Goal: Task Accomplishment & Management: Use online tool/utility

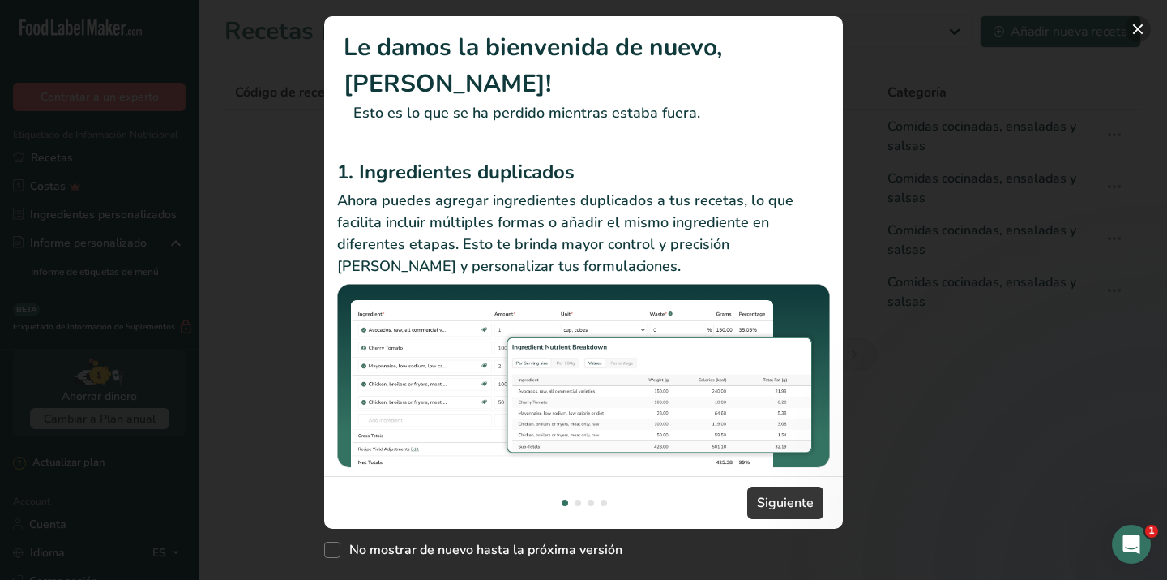
click at [1141, 28] on button "New Features" at bounding box center [1138, 29] width 26 height 26
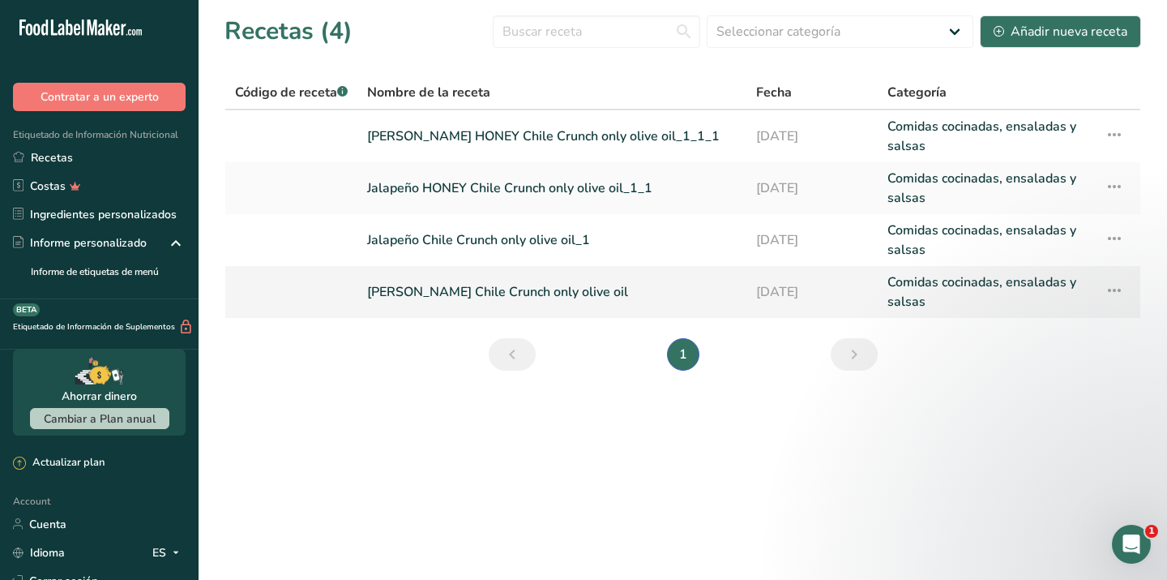
click at [588, 272] on link "[PERSON_NAME] Chile Crunch only olive oil" at bounding box center [552, 291] width 370 height 39
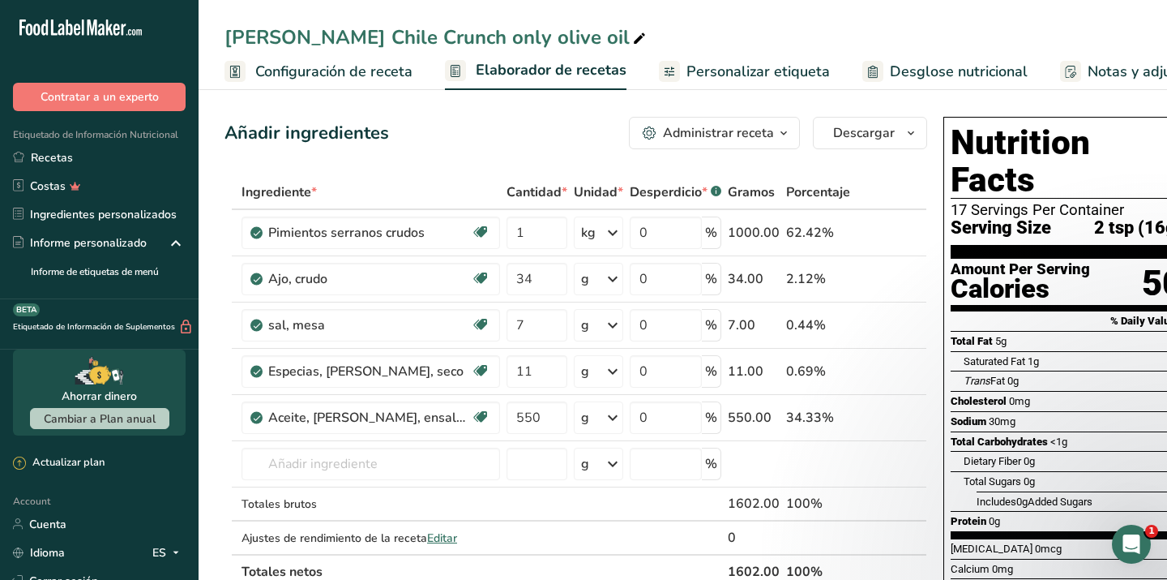
scroll to position [0, 26]
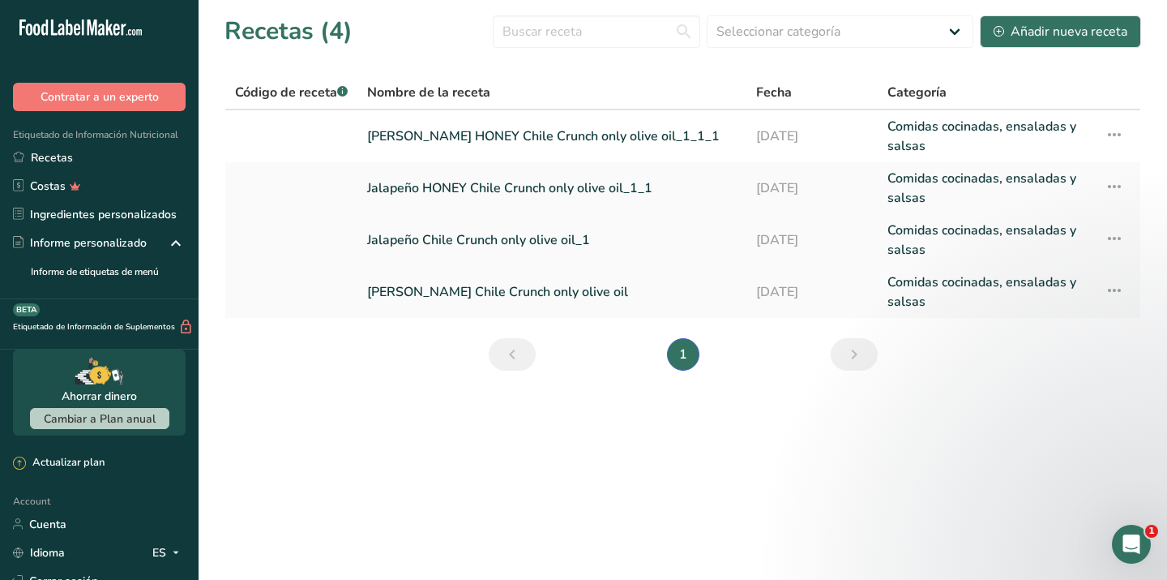
click at [466, 238] on link "Jalapeño Chile Crunch only olive oil_1" at bounding box center [552, 239] width 370 height 39
click at [428, 286] on link "[PERSON_NAME] Chile Crunch only olive oil" at bounding box center [552, 291] width 370 height 39
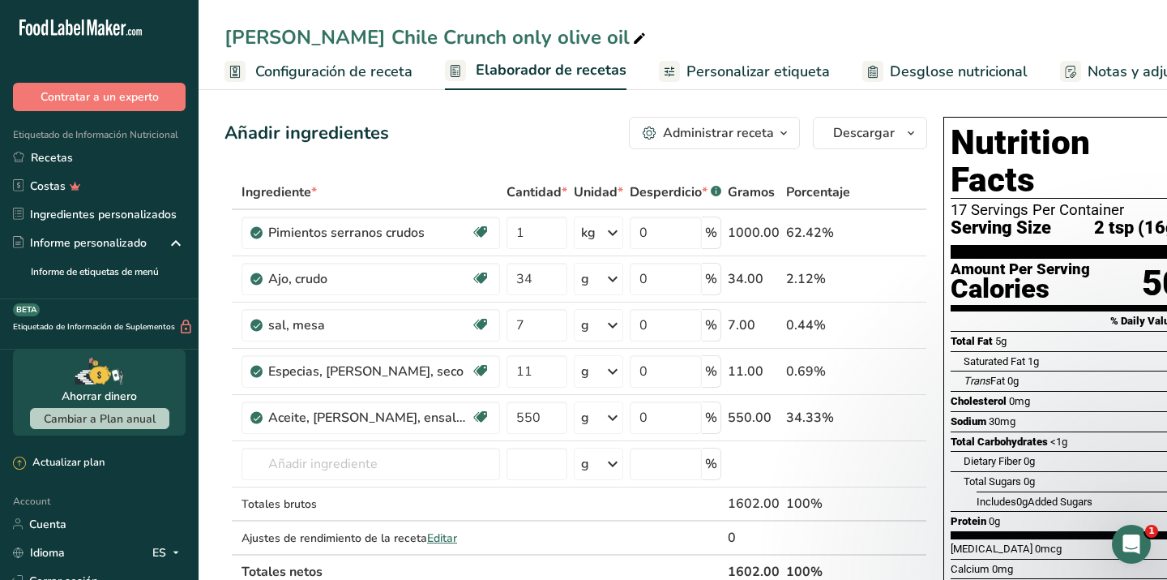
click at [344, 68] on span "Configuración de receta" at bounding box center [333, 72] width 157 height 22
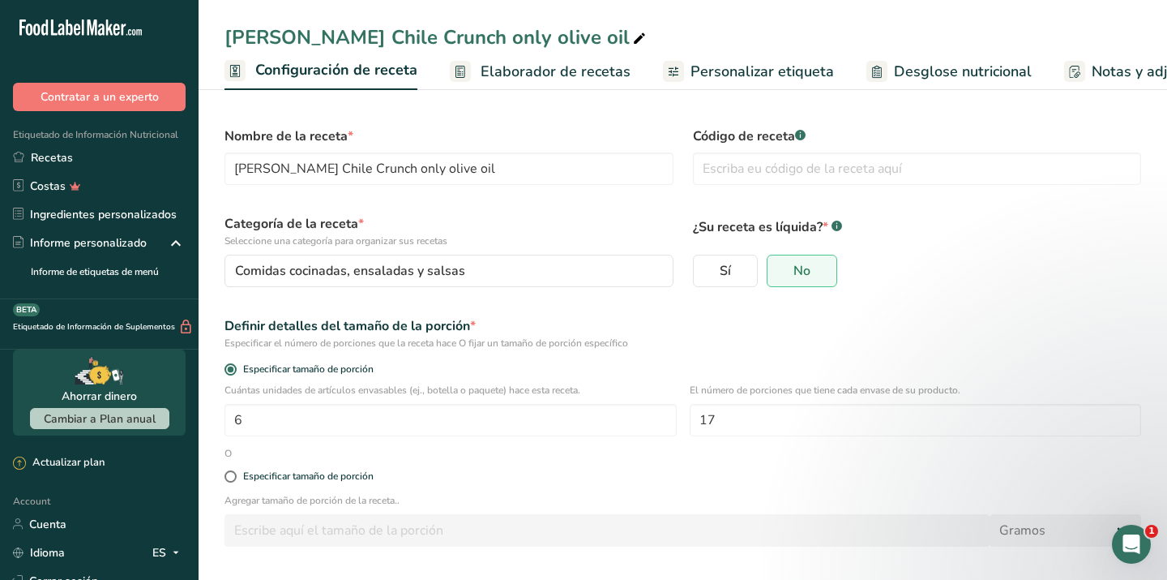
scroll to position [0, 6]
click at [497, 73] on span "Elaborador de recetas" at bounding box center [550, 72] width 150 height 22
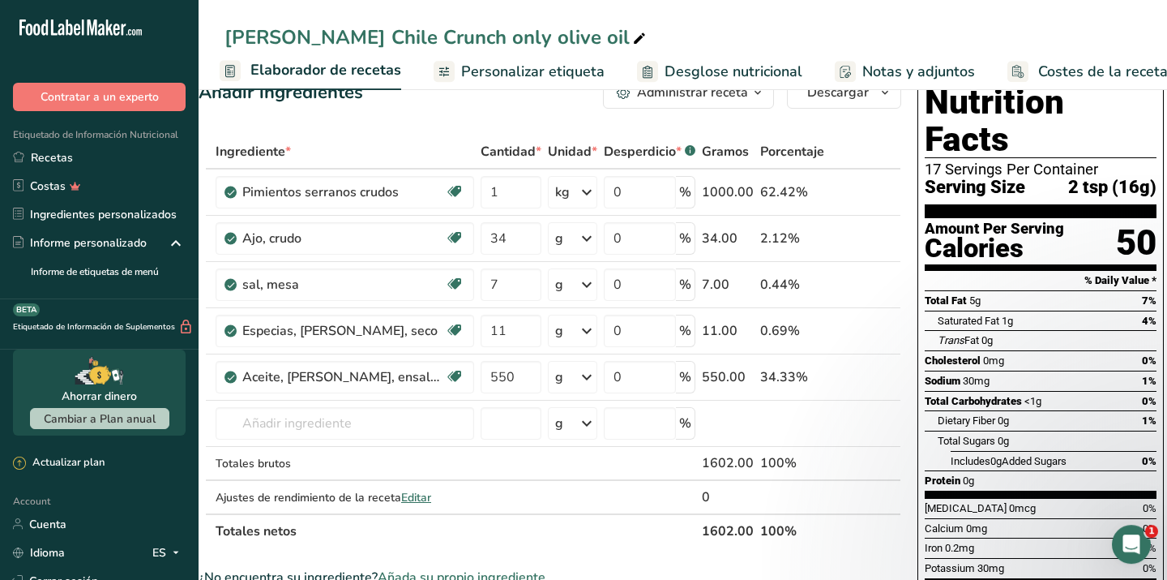
scroll to position [37, 0]
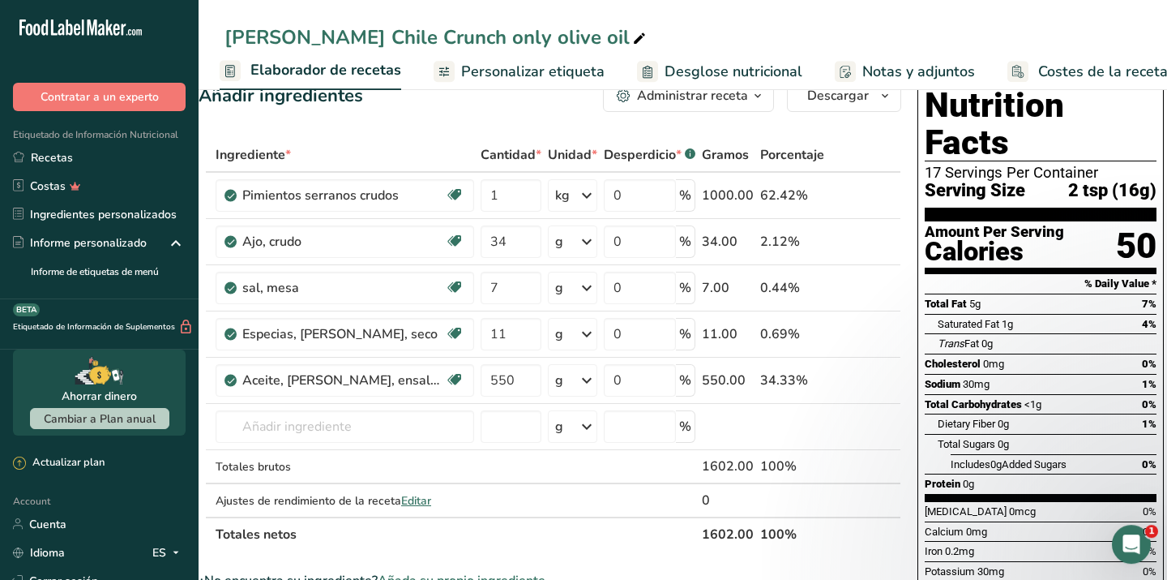
click at [741, 71] on span "Desglose nutricional" at bounding box center [734, 72] width 138 height 22
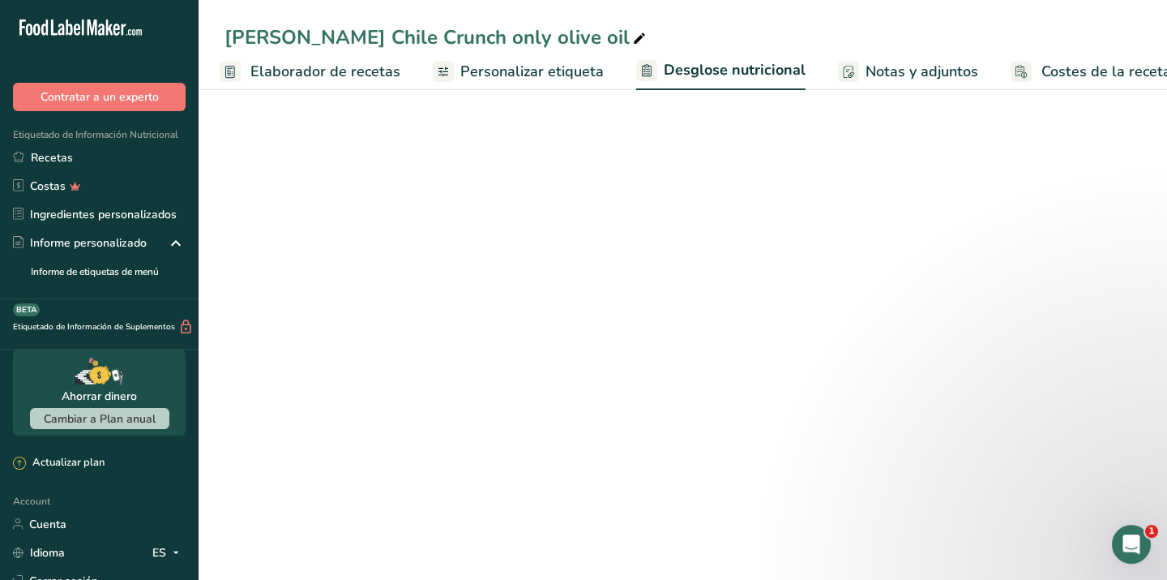
select select "Calories"
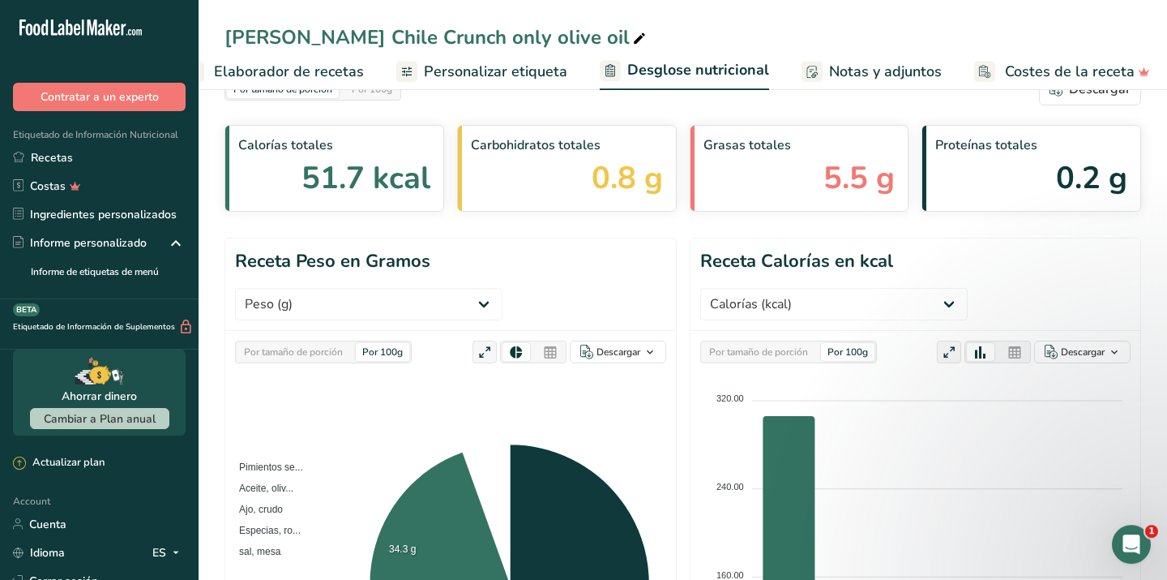
click at [845, 65] on span "Notas y adjuntos" at bounding box center [885, 72] width 113 height 22
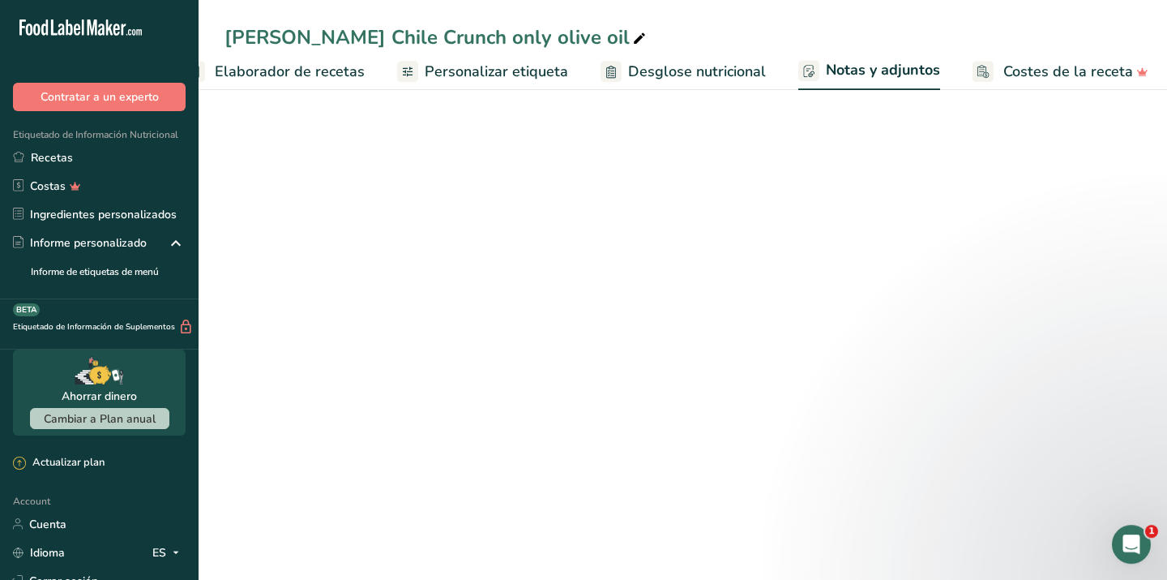
scroll to position [24, 0]
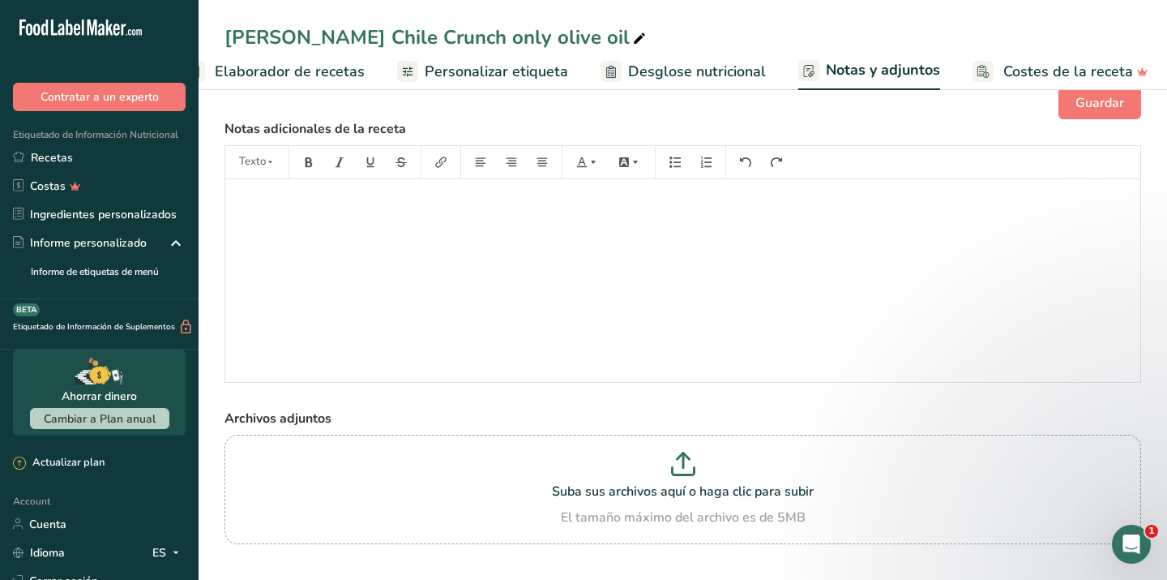
click at [1003, 75] on span "Costes de la receta" at bounding box center [1068, 72] width 130 height 22
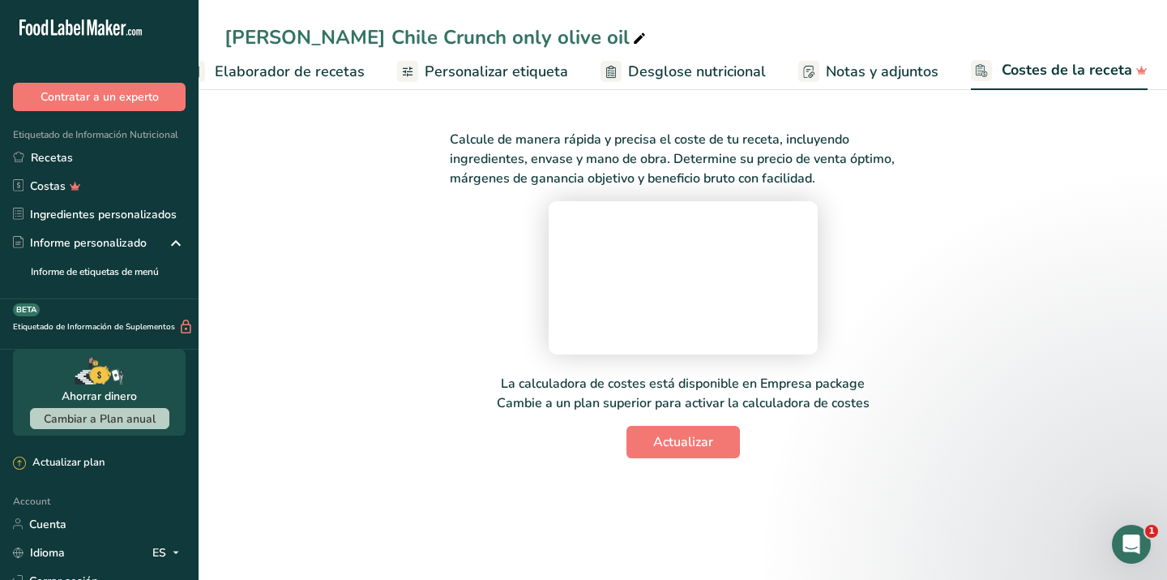
click at [879, 73] on span "Notas y adjuntos" at bounding box center [882, 72] width 113 height 22
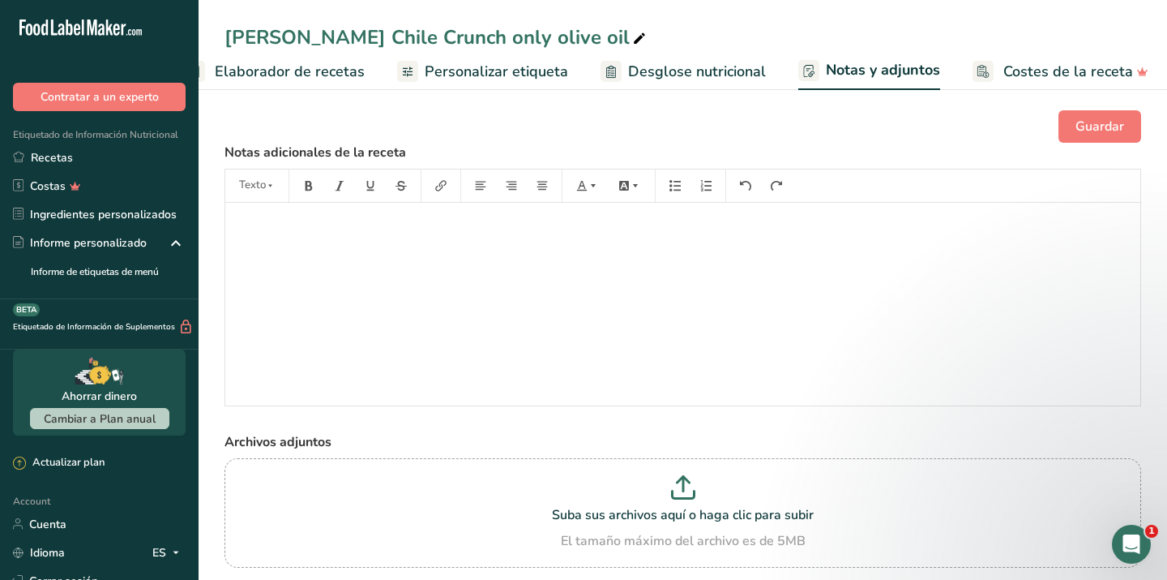
click at [687, 71] on span "Desglose nutricional" at bounding box center [697, 72] width 138 height 22
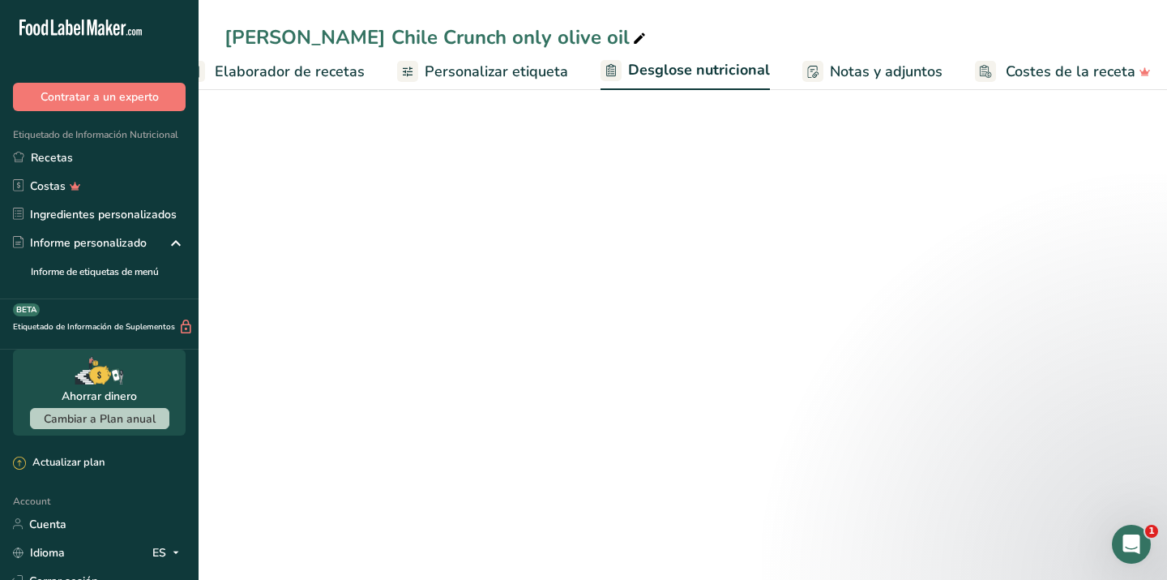
select select "Calories"
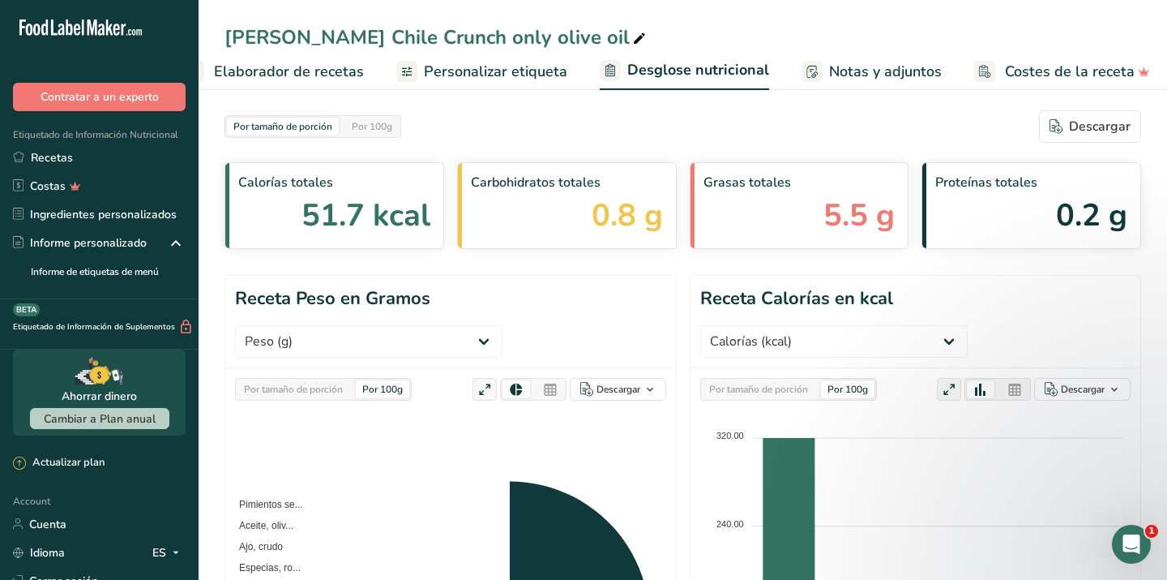
click at [502, 71] on span "Personalizar etiqueta" at bounding box center [495, 72] width 143 height 22
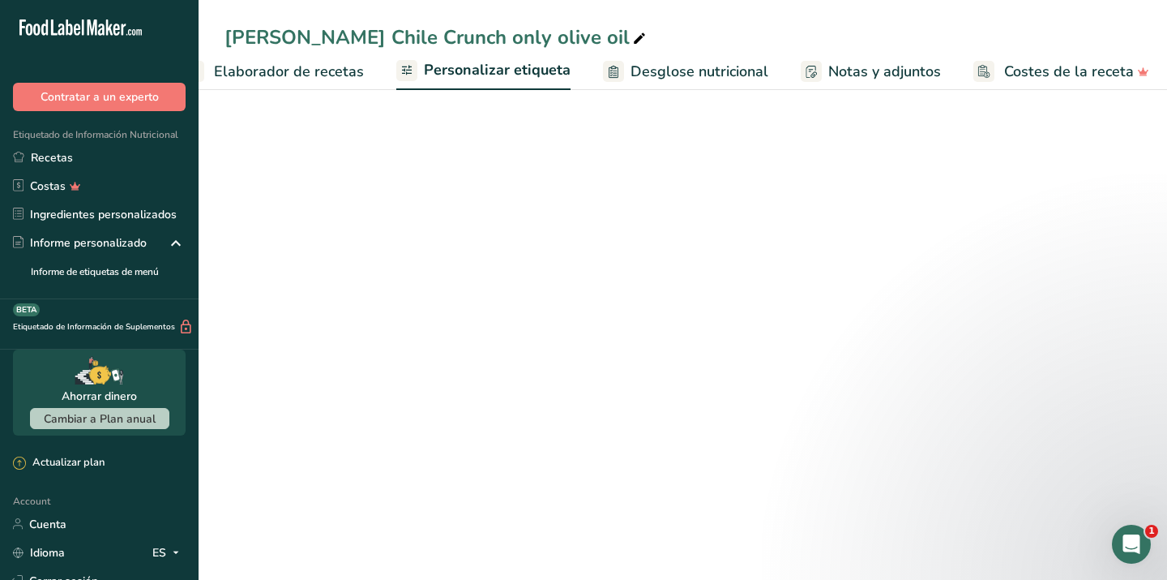
scroll to position [0, 262]
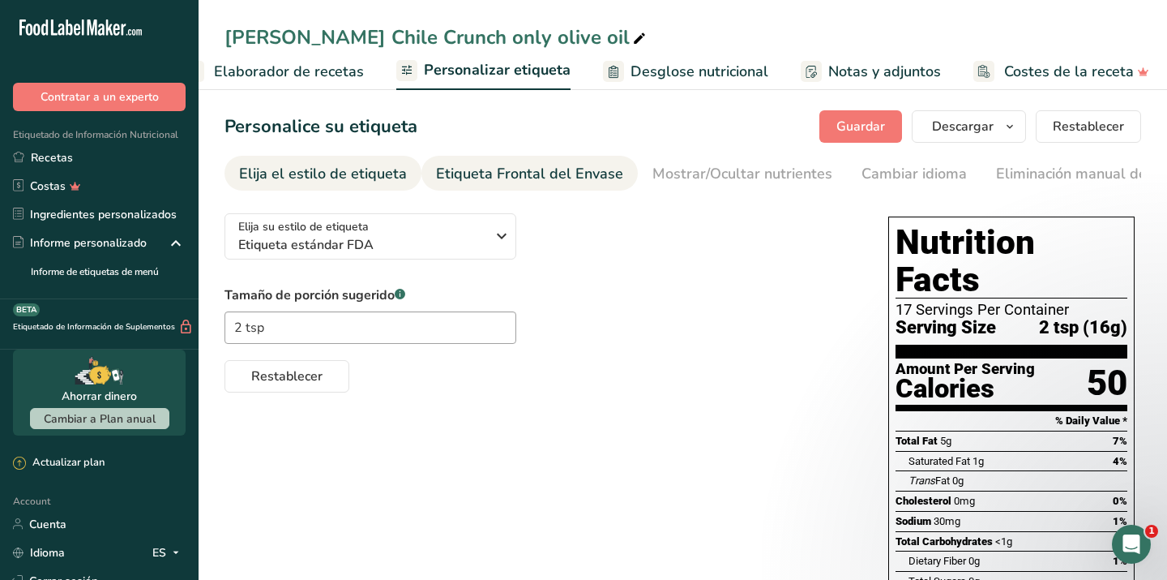
click at [524, 178] on div "Etiqueta Frontal del Envase" at bounding box center [529, 174] width 187 height 22
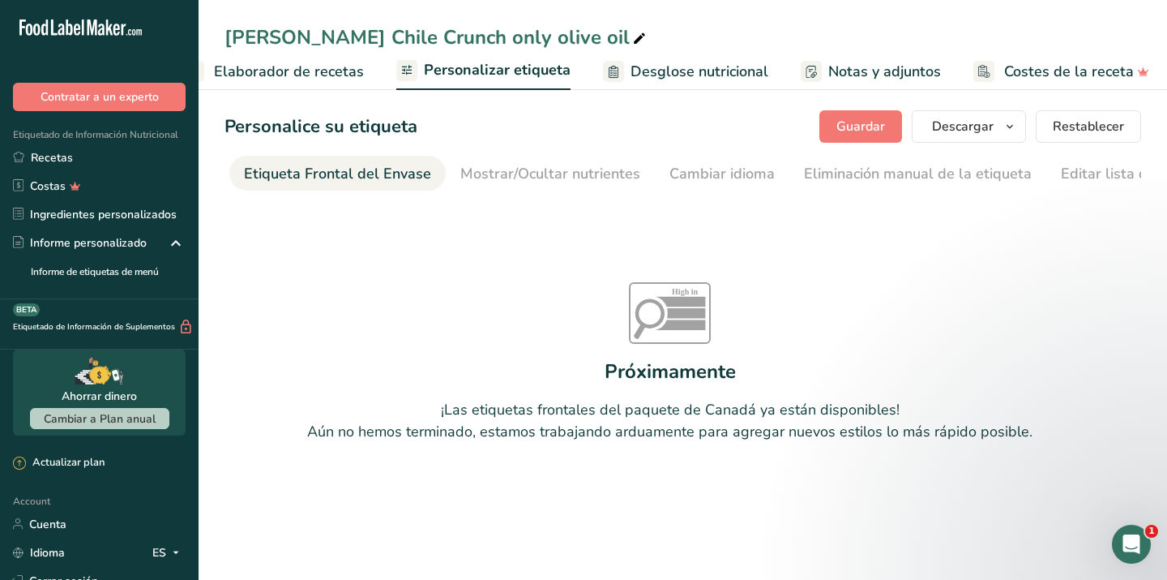
scroll to position [0, 193]
click at [718, 171] on div "Cambiar idioma" at bounding box center [721, 174] width 105 height 22
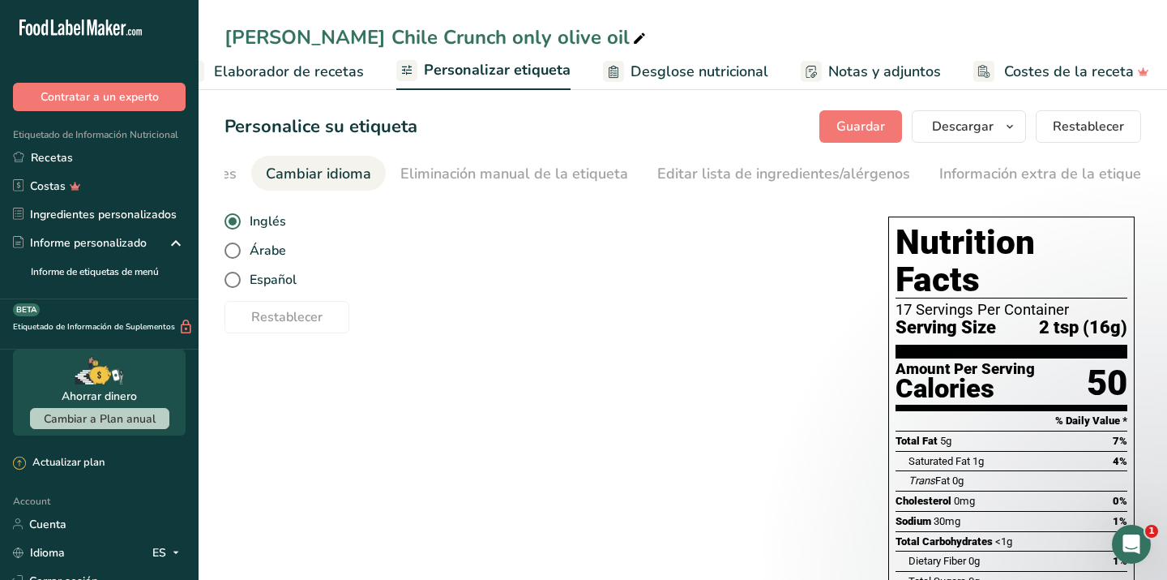
scroll to position [0, 597]
click at [717, 171] on div "Editar lista de ingredientes/alérgenos" at bounding box center [783, 174] width 253 height 22
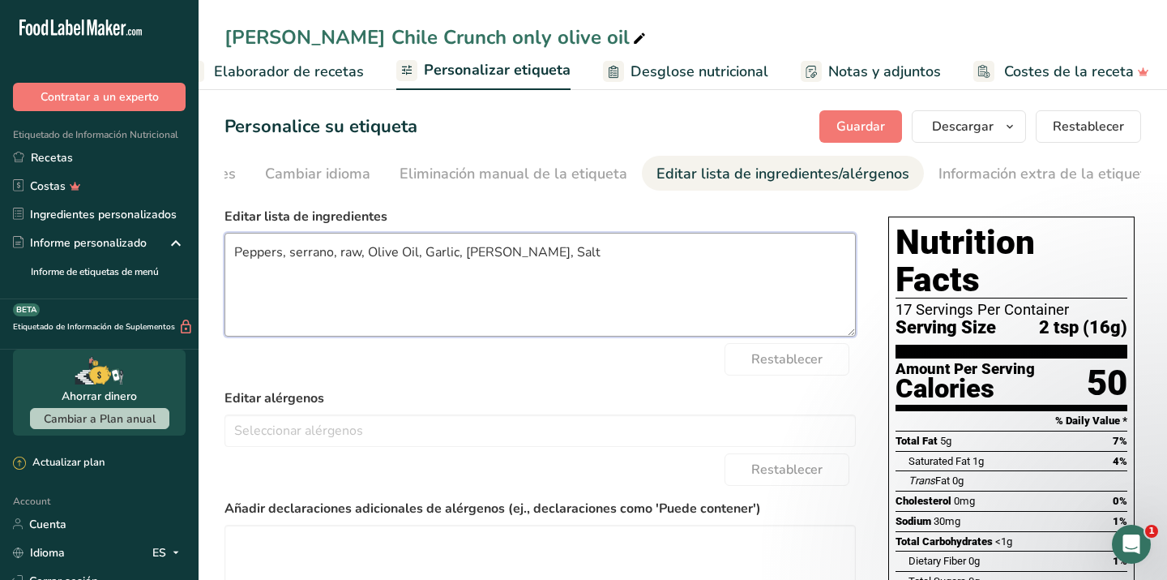
click at [361, 257] on textarea "Peppers, serrano, raw, Olive Oil, Garlic, [PERSON_NAME], Salt" at bounding box center [540, 285] width 631 height 104
click at [295, 254] on textarea "Peppers, serrano, , Olive Oil, Garlic, [PERSON_NAME], Salt" at bounding box center [540, 285] width 631 height 104
drag, startPoint x: 336, startPoint y: 251, endPoint x: 296, endPoint y: 253, distance: 40.6
click at [296, 253] on textarea "Peppers, serrano, , Olive Oil, Garlic, [PERSON_NAME], Salt" at bounding box center [540, 285] width 631 height 104
click at [237, 253] on textarea "Peppers, serrano, , Olive Oil, Garlic, [PERSON_NAME], Salt" at bounding box center [540, 285] width 631 height 104
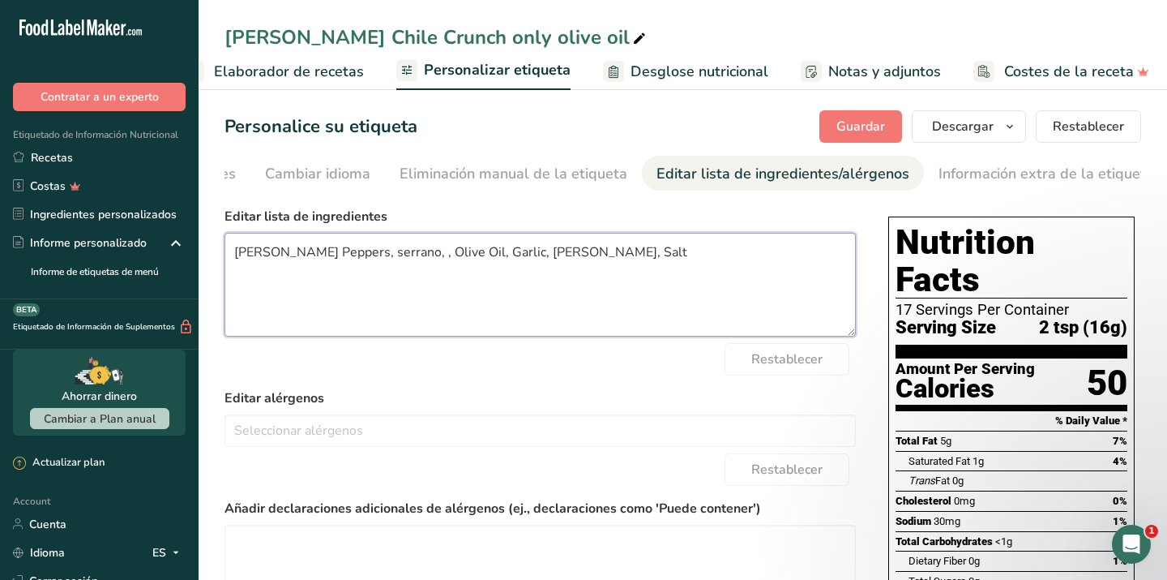
click at [387, 256] on textarea "[PERSON_NAME] Peppers, serrano, , Olive Oil, Garlic, [PERSON_NAME], Salt" at bounding box center [540, 285] width 631 height 104
click at [524, 255] on textarea "[PERSON_NAME] Peppers, Olive Oil, Garlic, [PERSON_NAME], Salt" at bounding box center [540, 285] width 631 height 104
type textarea "[PERSON_NAME] Peppers, Olive Oil, Garlic, [PERSON_NAME], Salt."
click at [588, 373] on div "Restablecer" at bounding box center [540, 359] width 631 height 32
click at [841, 130] on span "Guardar" at bounding box center [860, 126] width 49 height 19
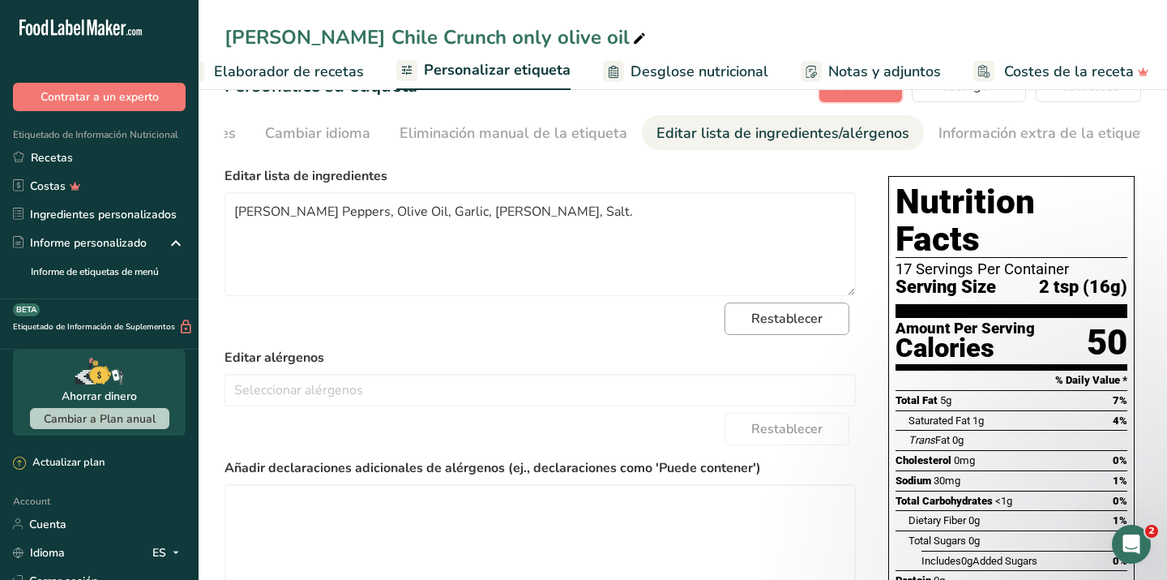
scroll to position [0, 0]
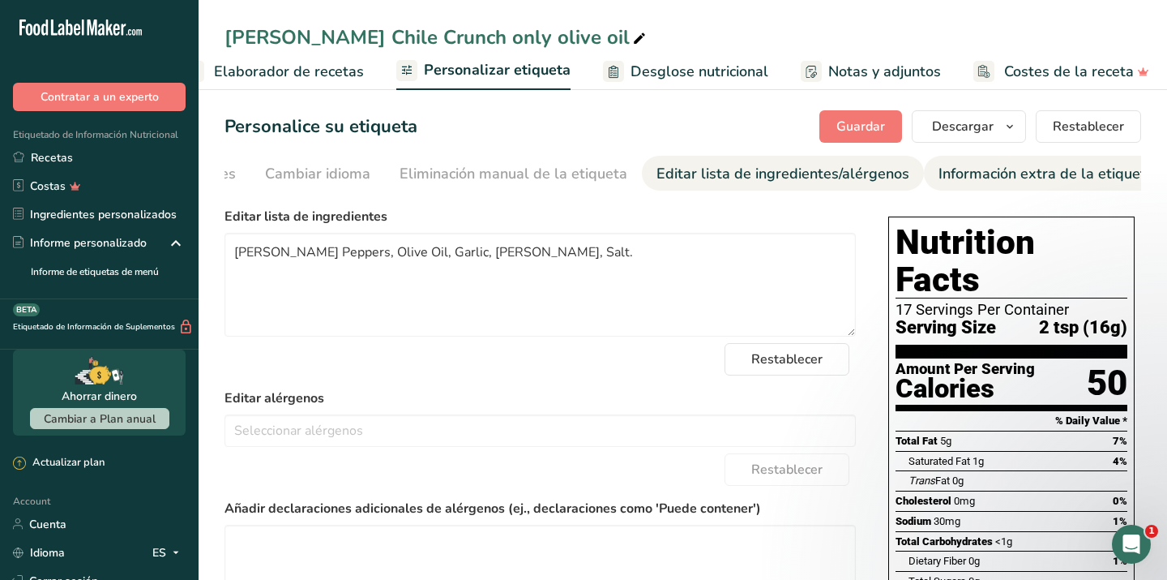
click at [949, 178] on div "Información extra de la etiqueta" at bounding box center [1047, 174] width 216 height 22
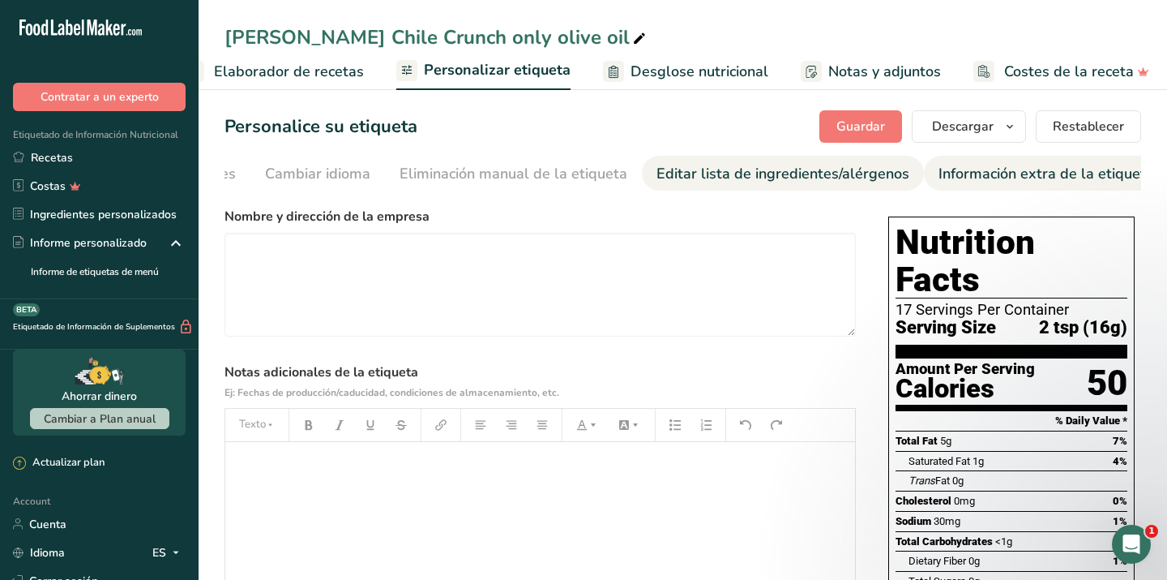
click at [860, 165] on div "Editar lista de ingredientes/alérgenos" at bounding box center [783, 174] width 253 height 22
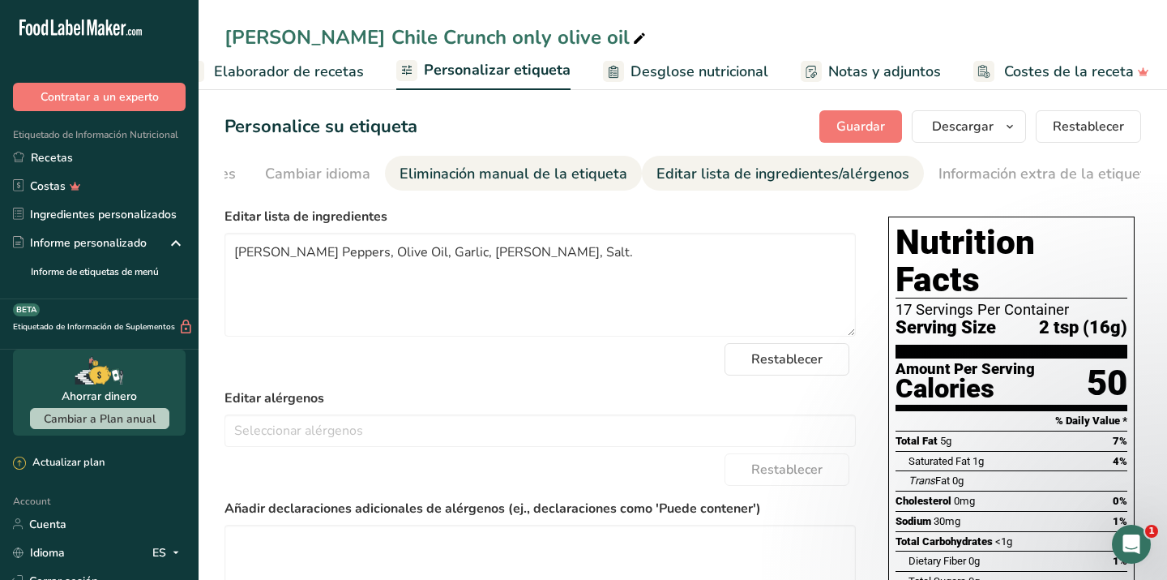
click at [485, 175] on div "Eliminación manual de la etiqueta" at bounding box center [514, 174] width 228 height 22
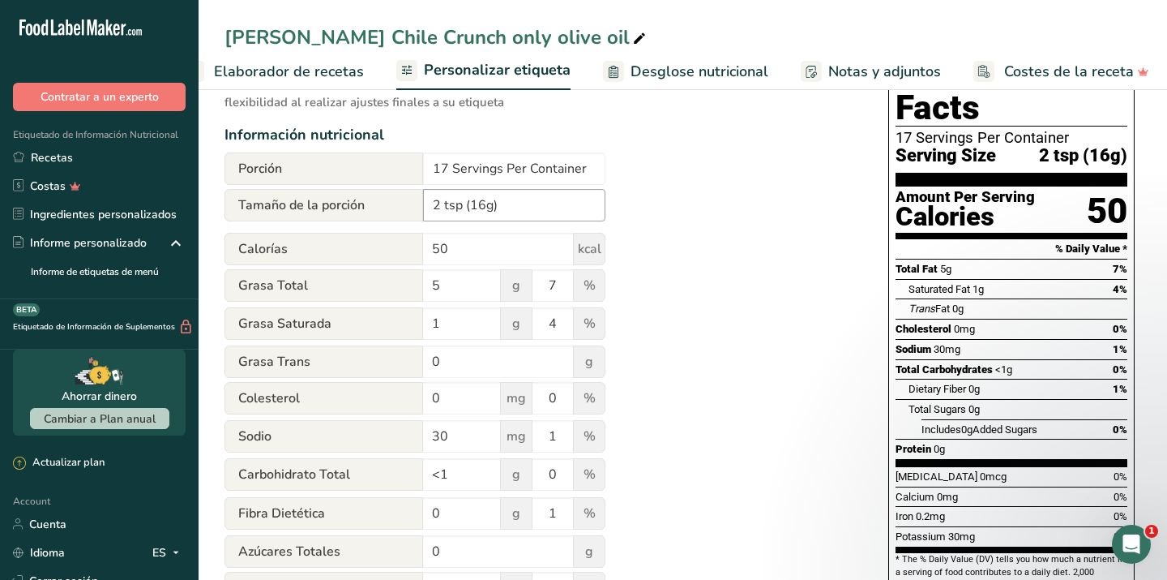
scroll to position [173, 0]
click at [563, 291] on input "7" at bounding box center [553, 284] width 41 height 32
type input "8"
click at [561, 322] on input "4" at bounding box center [553, 322] width 41 height 32
type input "3"
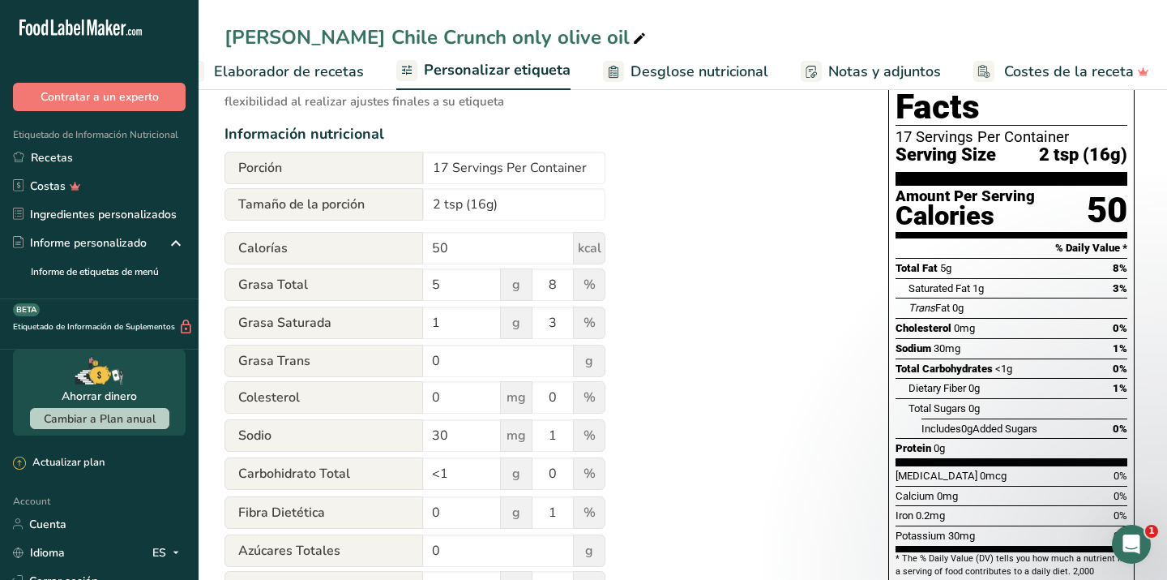
click at [654, 388] on div "Utilice esta función de anulación manual para obtener control total sobre la et…" at bounding box center [540, 434] width 631 height 812
click at [565, 436] on input "1" at bounding box center [553, 435] width 41 height 32
type input "0"
click at [567, 466] on input "0" at bounding box center [553, 473] width 41 height 32
click at [570, 510] on input "1" at bounding box center [553, 512] width 41 height 32
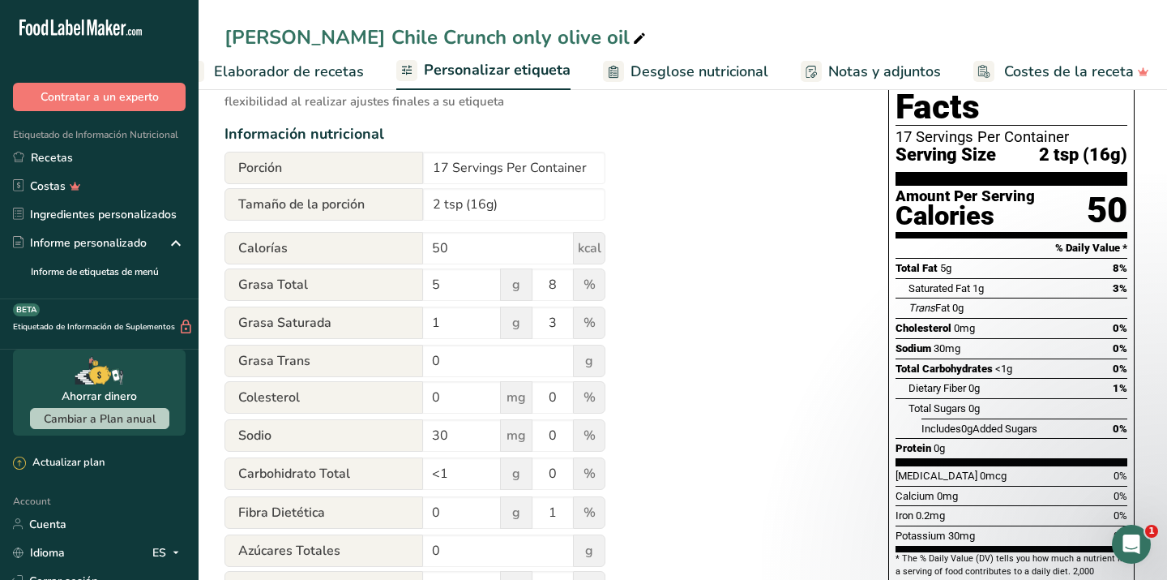
click at [829, 241] on div "Utilice esta función de anulación manual para obtener control total sobre la et…" at bounding box center [540, 434] width 631 height 812
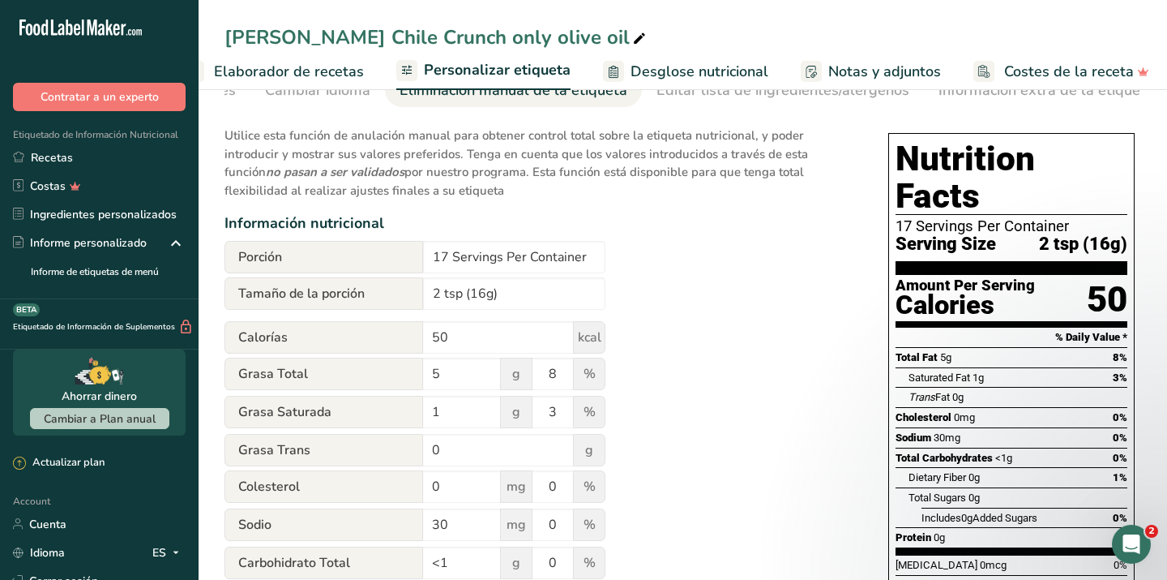
scroll to position [78, 0]
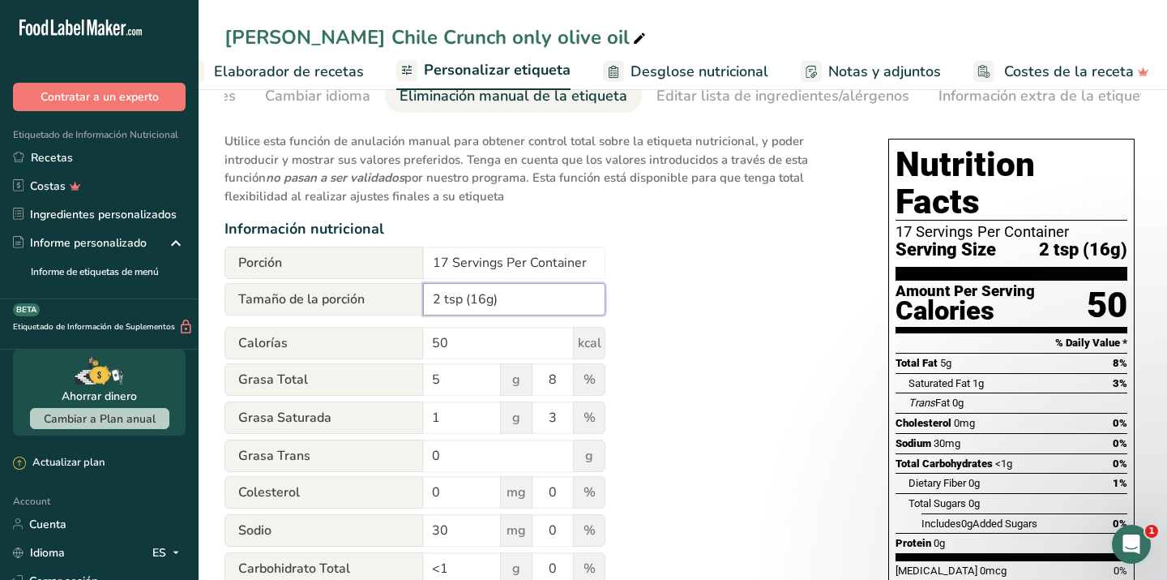
click at [482, 301] on input "2 tsp (16g)" at bounding box center [514, 299] width 182 height 32
type input "2 tsp (10g)"
click at [772, 379] on div "Utilice esta función de anulación manual para obtener control total sobre la et…" at bounding box center [540, 528] width 631 height 812
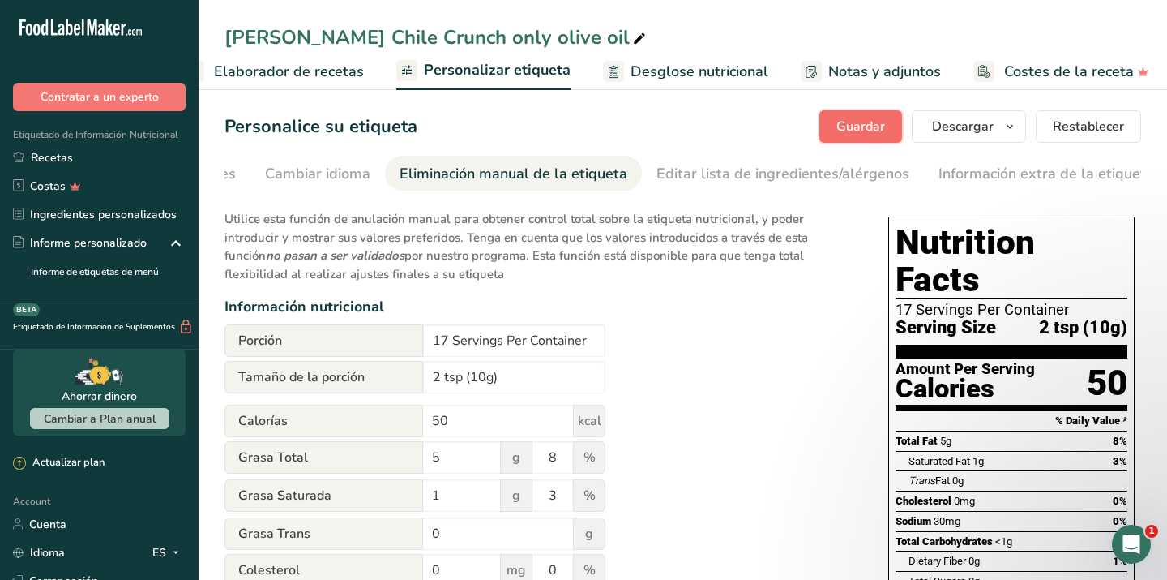
click at [871, 131] on span "Guardar" at bounding box center [860, 126] width 49 height 19
click at [994, 130] on span "Descargar" at bounding box center [963, 126] width 62 height 19
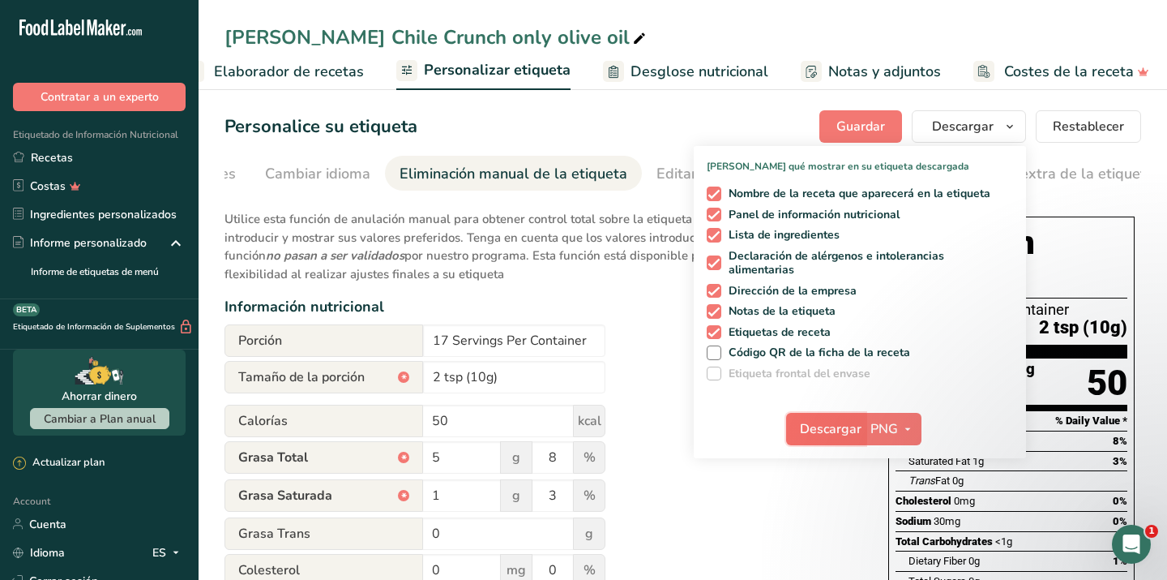
click at [862, 427] on span "Descargar" at bounding box center [831, 428] width 62 height 19
